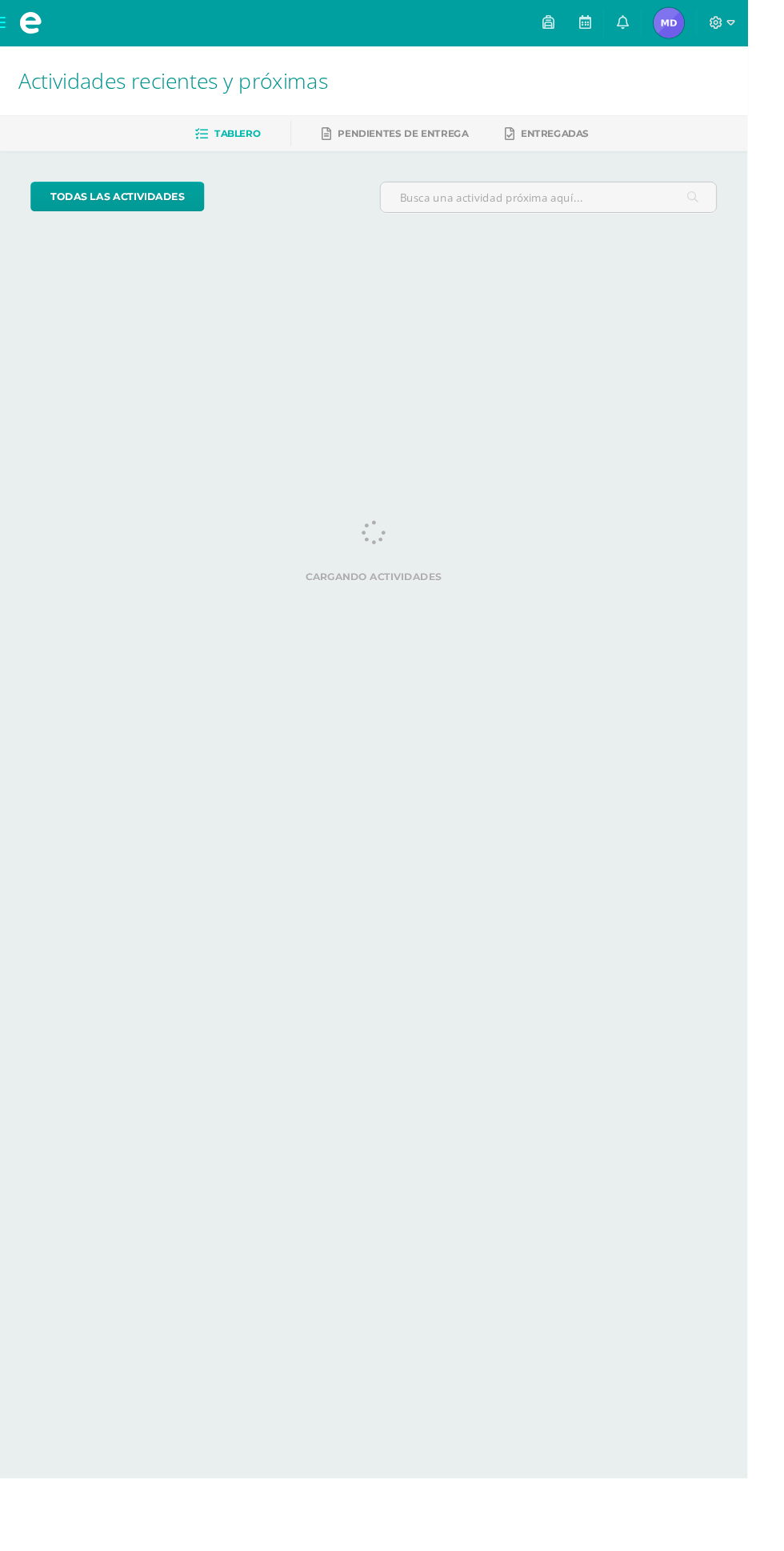
click at [32, 45] on span at bounding box center [32, 24] width 64 height 48
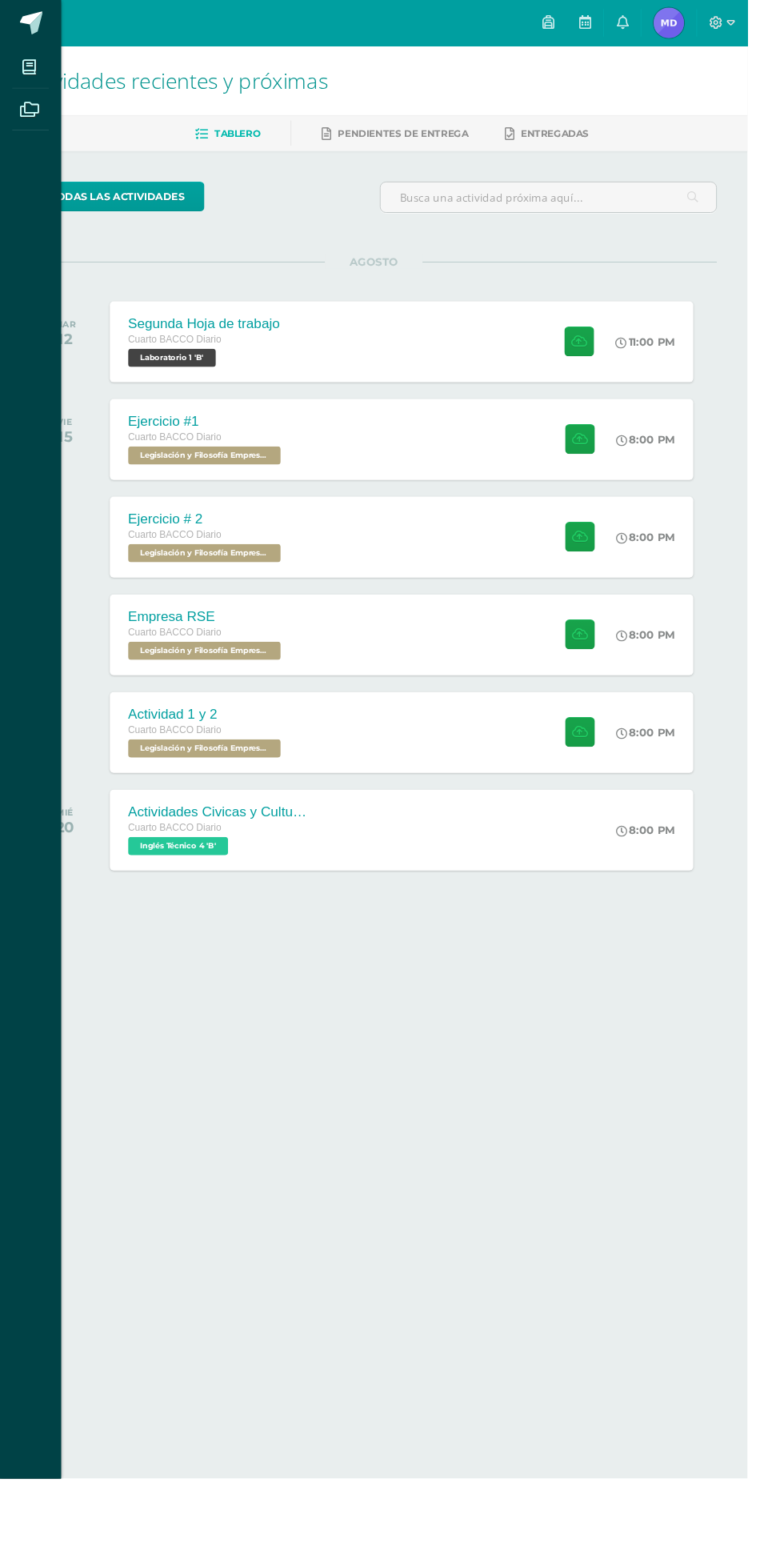
click at [30, 114] on icon at bounding box center [30, 115] width 20 height 16
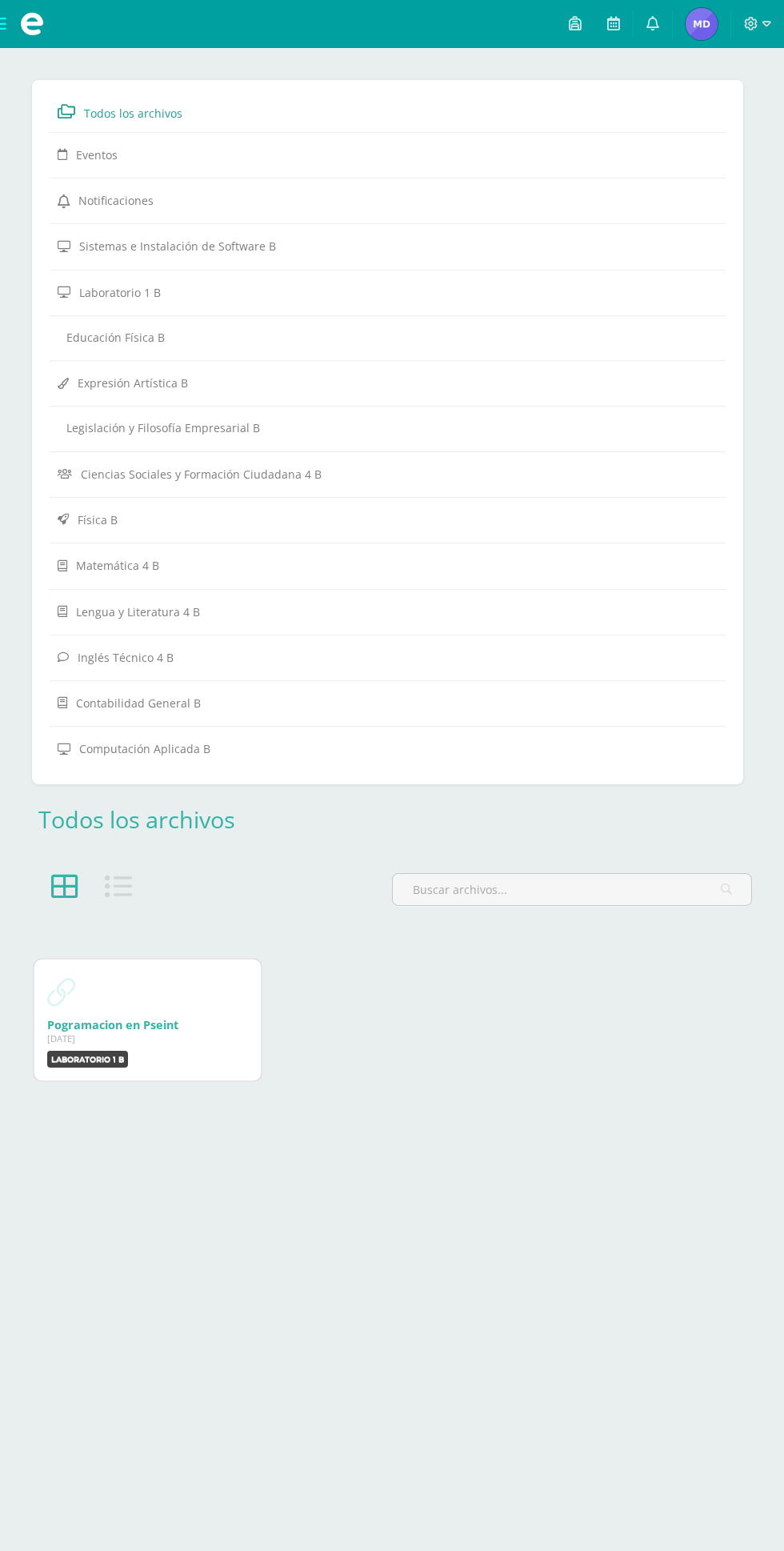
click at [200, 543] on hr at bounding box center [387, 544] width 676 height 2
click at [127, 543] on hr at bounding box center [387, 544] width 676 height 2
click at [133, 516] on link "Física B" at bounding box center [387, 519] width 660 height 29
click at [126, 517] on icon at bounding box center [131, 518] width 14 height 16
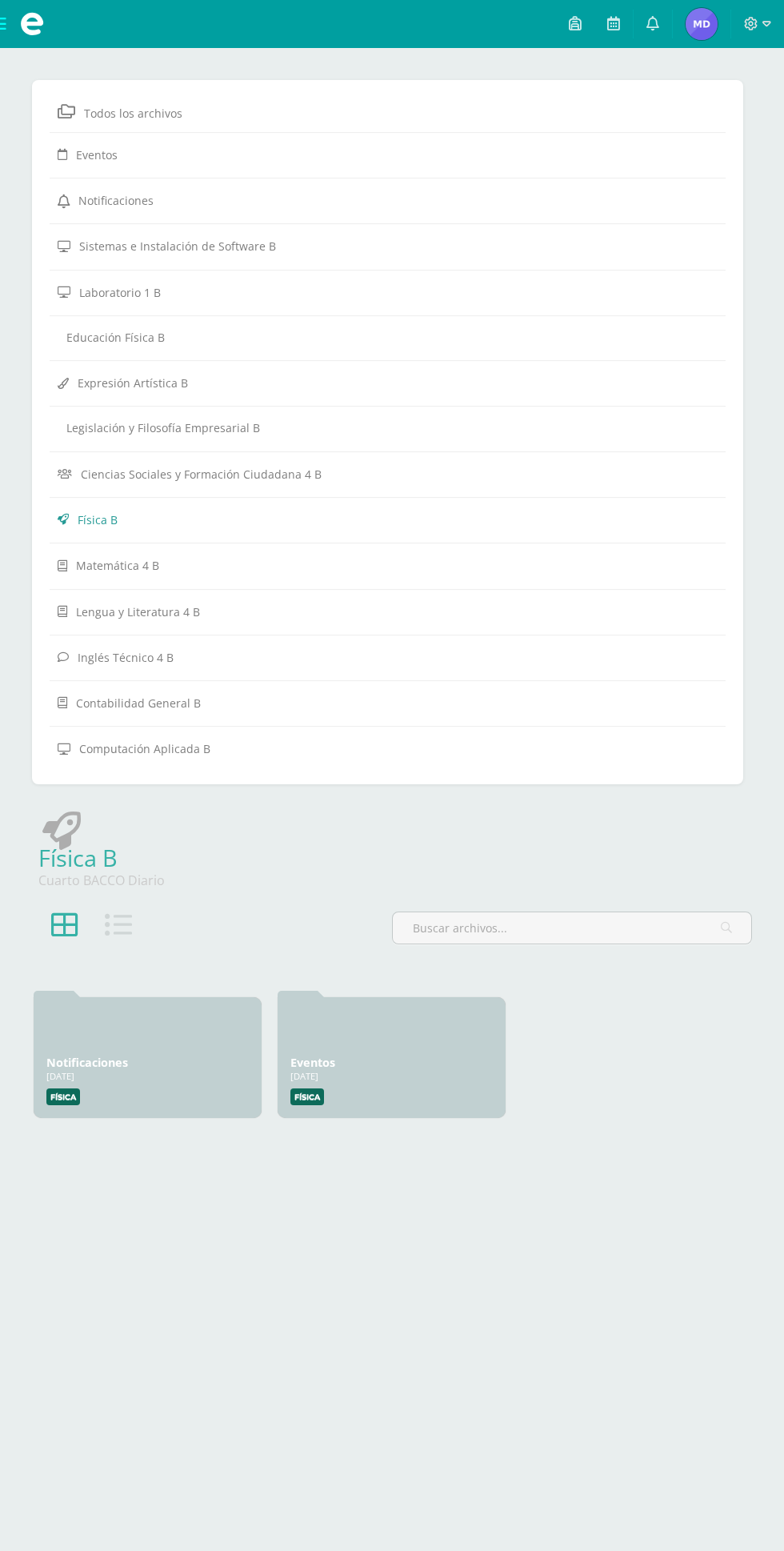
click at [167, 543] on hr at bounding box center [387, 544] width 676 height 2
click at [15, 5] on span at bounding box center [32, 24] width 64 height 48
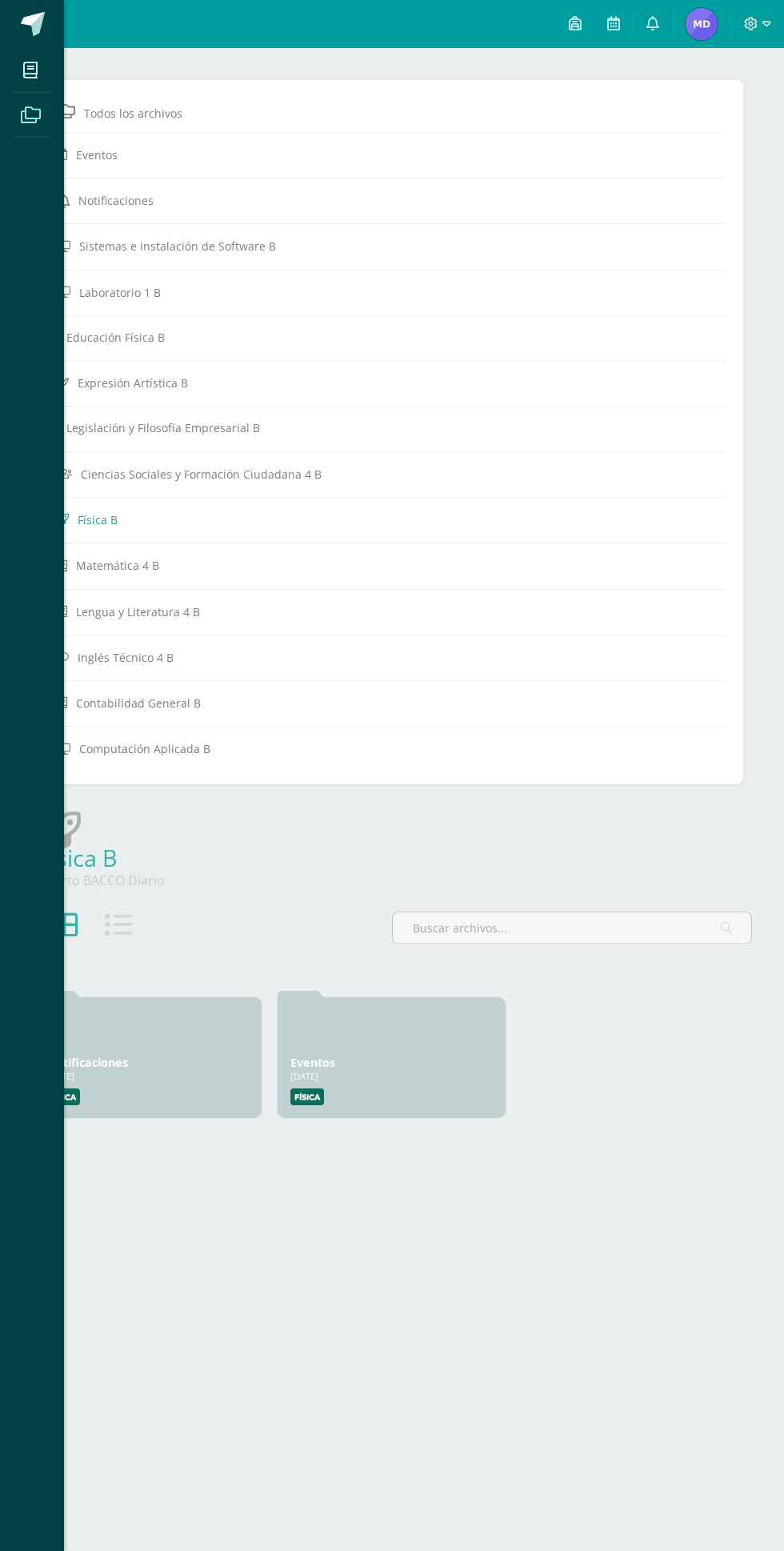
click at [42, 108] on span at bounding box center [31, 114] width 36 height 36
click at [24, 30] on span at bounding box center [32, 24] width 24 height 24
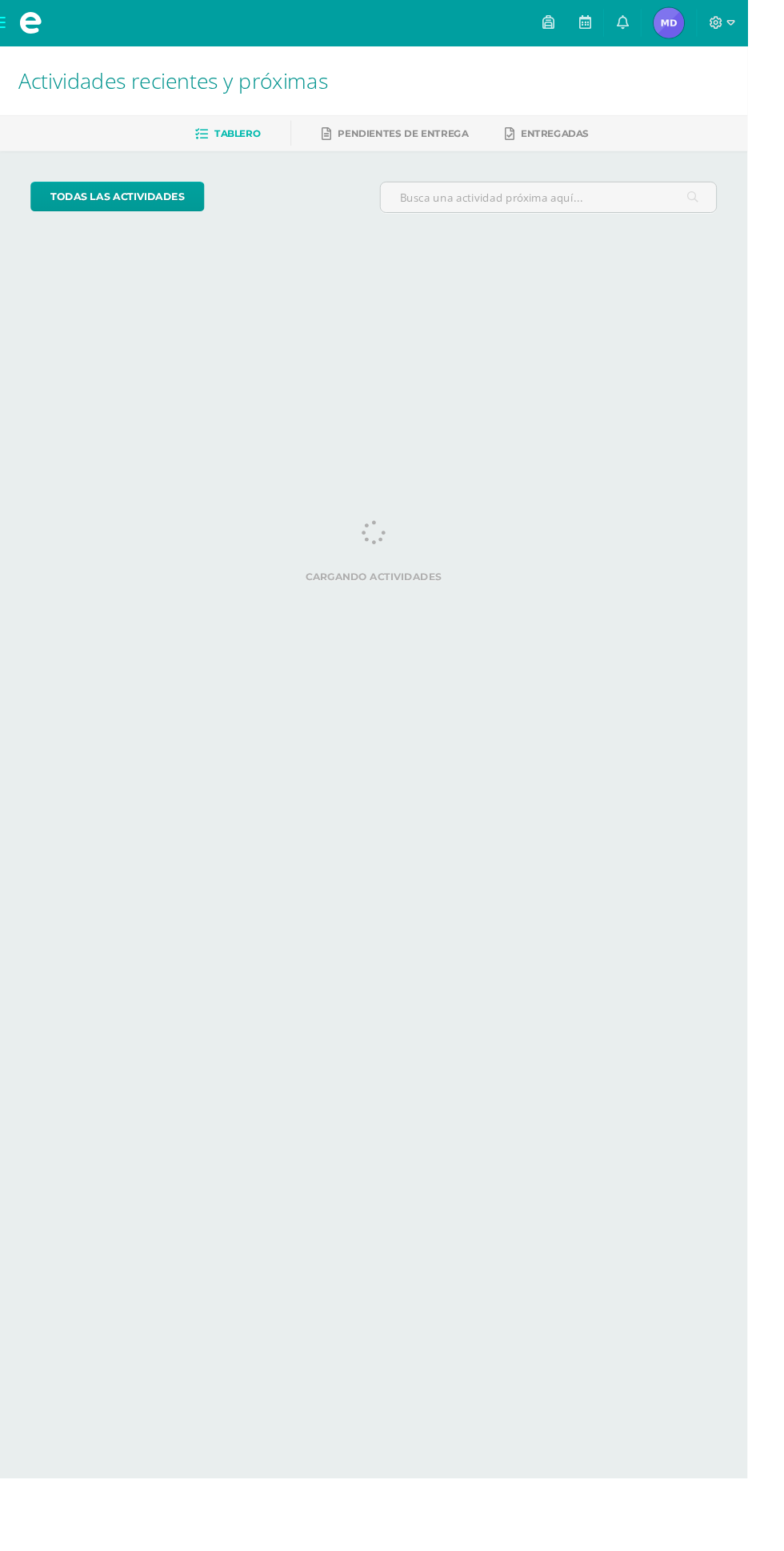
click at [16, 46] on span at bounding box center [32, 24] width 64 height 48
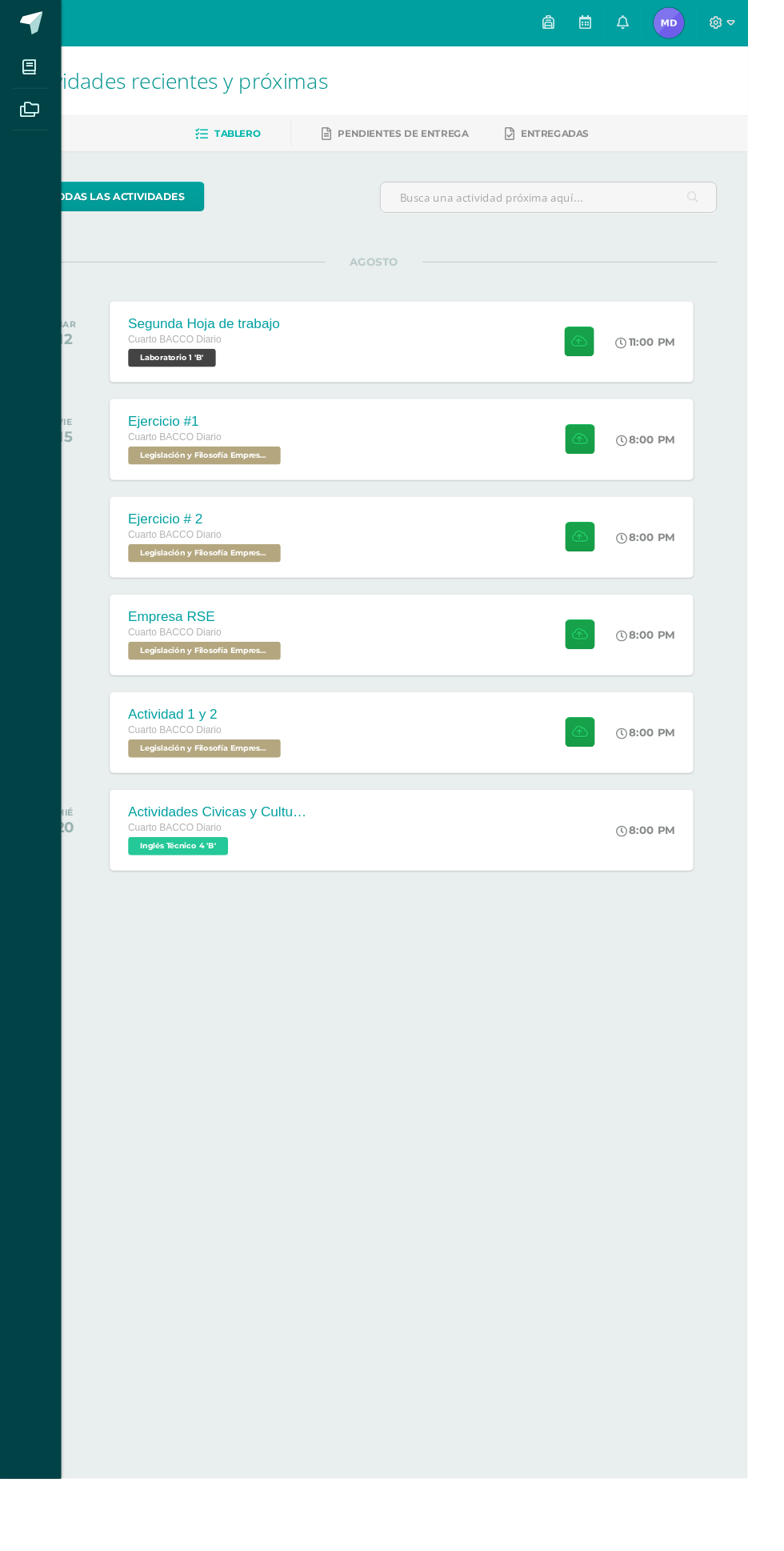
click at [31, 76] on icon at bounding box center [30, 70] width 15 height 16
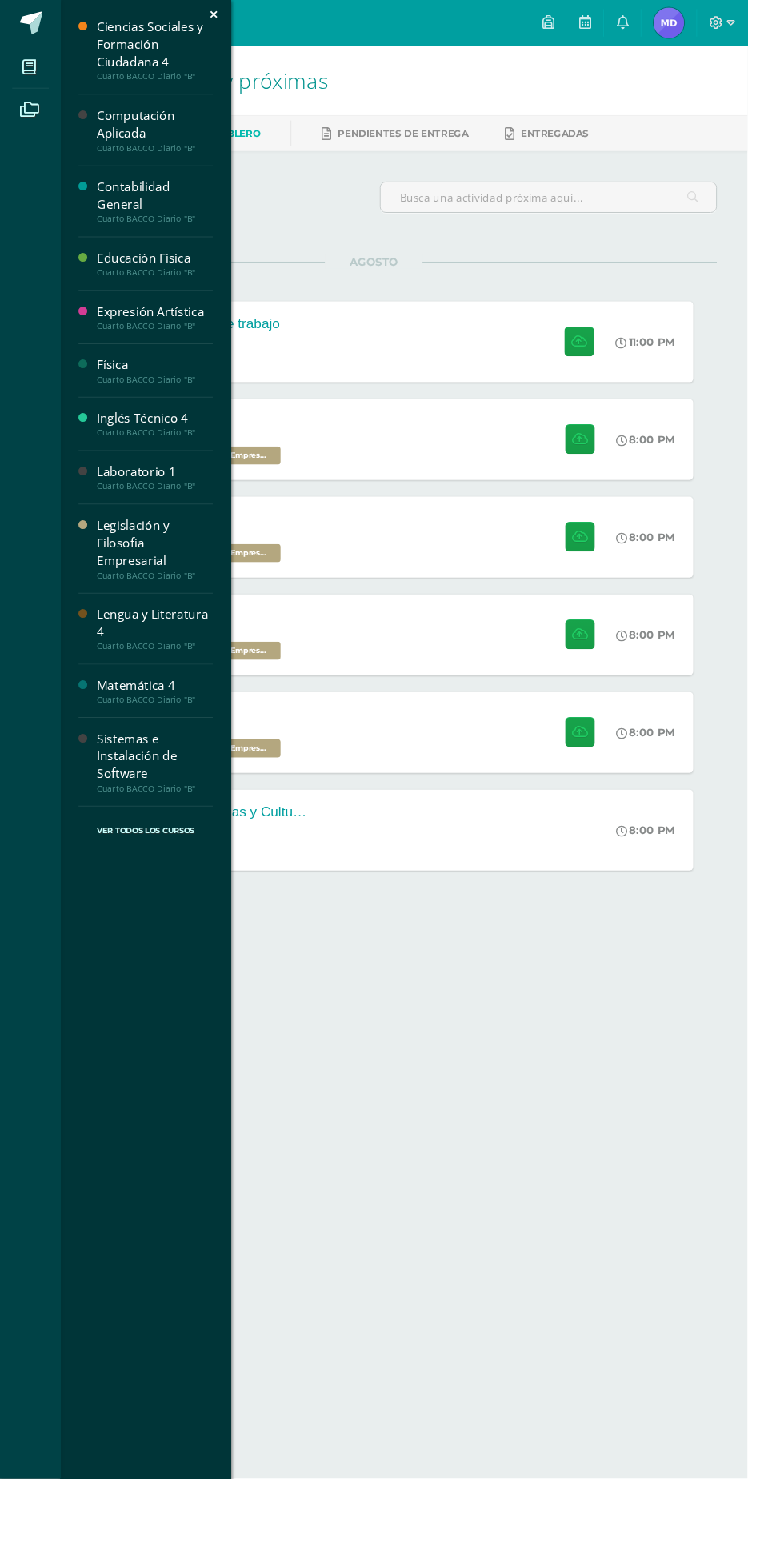
click at [199, 375] on div "Física" at bounding box center [163, 383] width 121 height 18
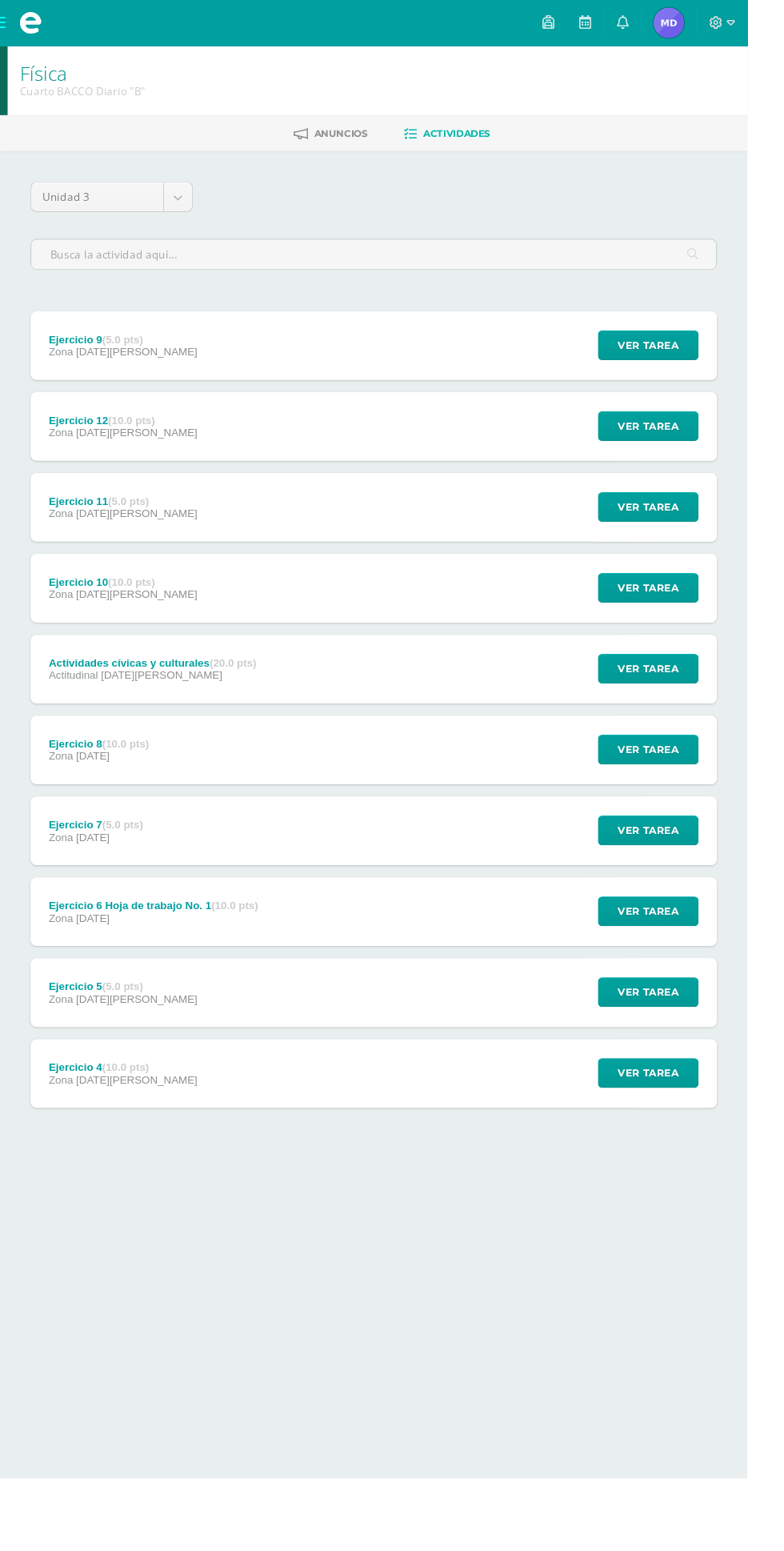
click at [300, 870] on div "Ejercicio 7 (5.0 pts) Zona [DATE] Ver tarea Ejercicio 7 Física Cargando conteni…" at bounding box center [392, 872] width 720 height 72
